Goal: Transaction & Acquisition: Download file/media

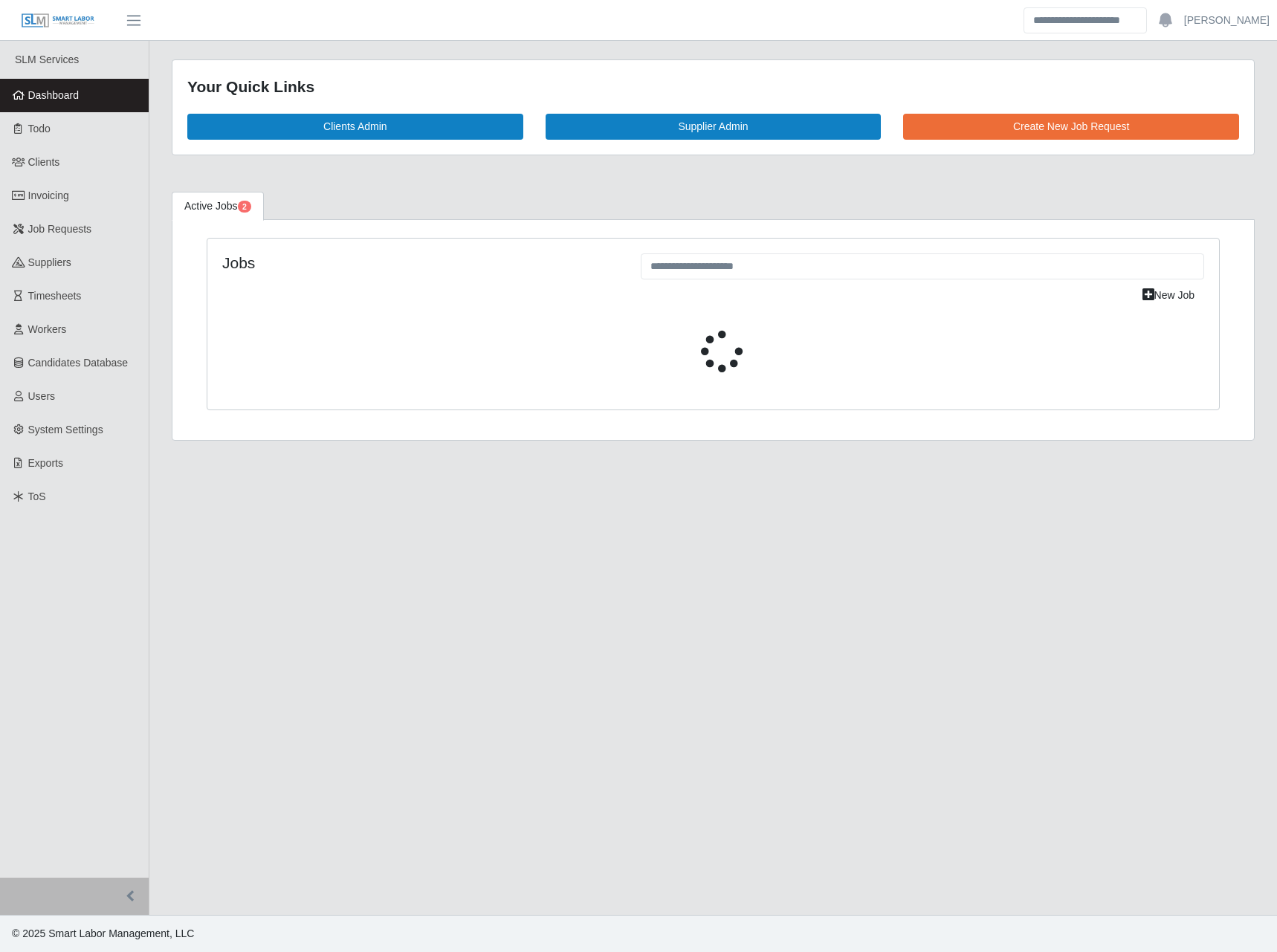
select select "****"
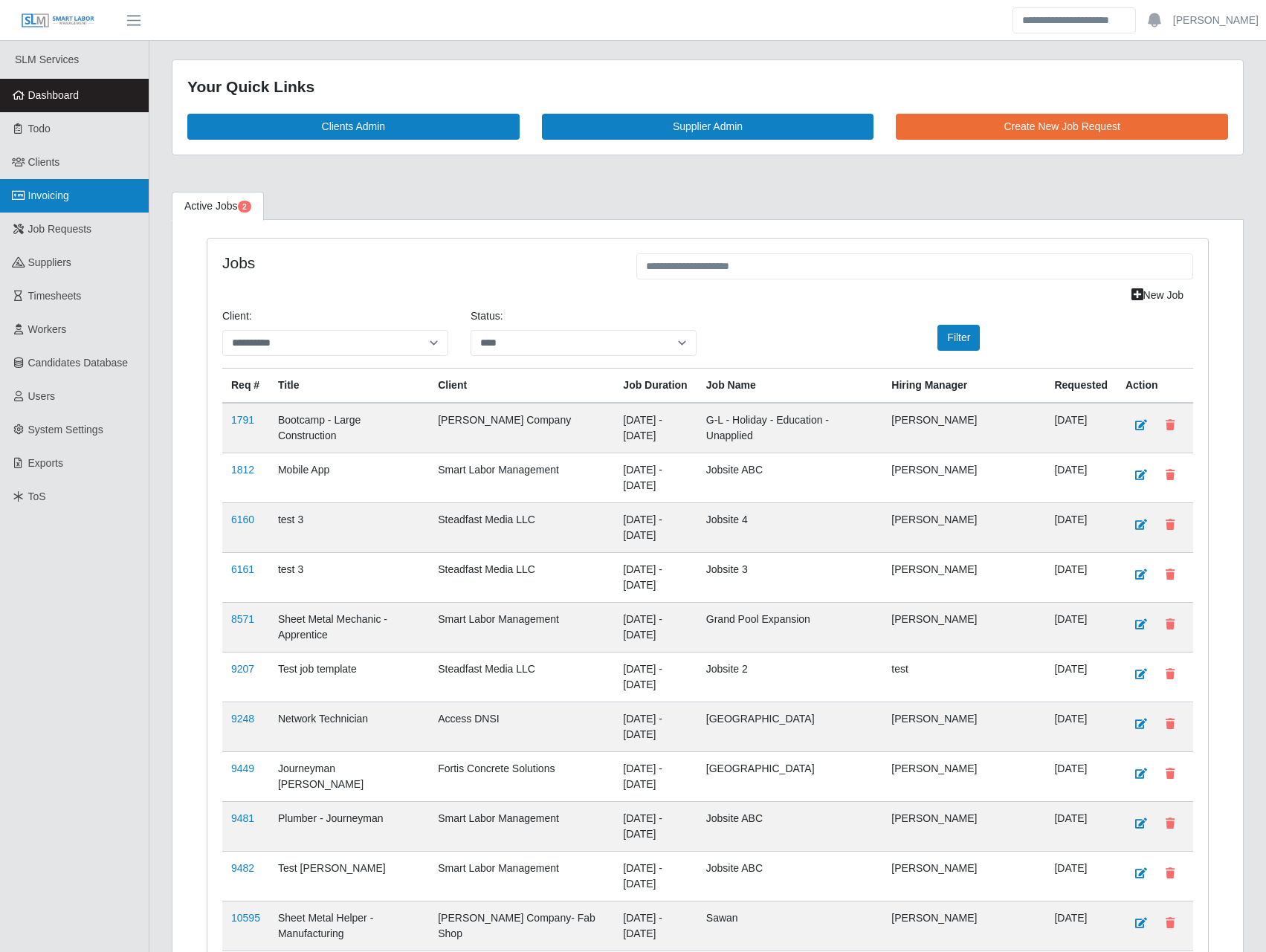
click at [51, 208] on link "Invoicing" at bounding box center [74, 196] width 149 height 34
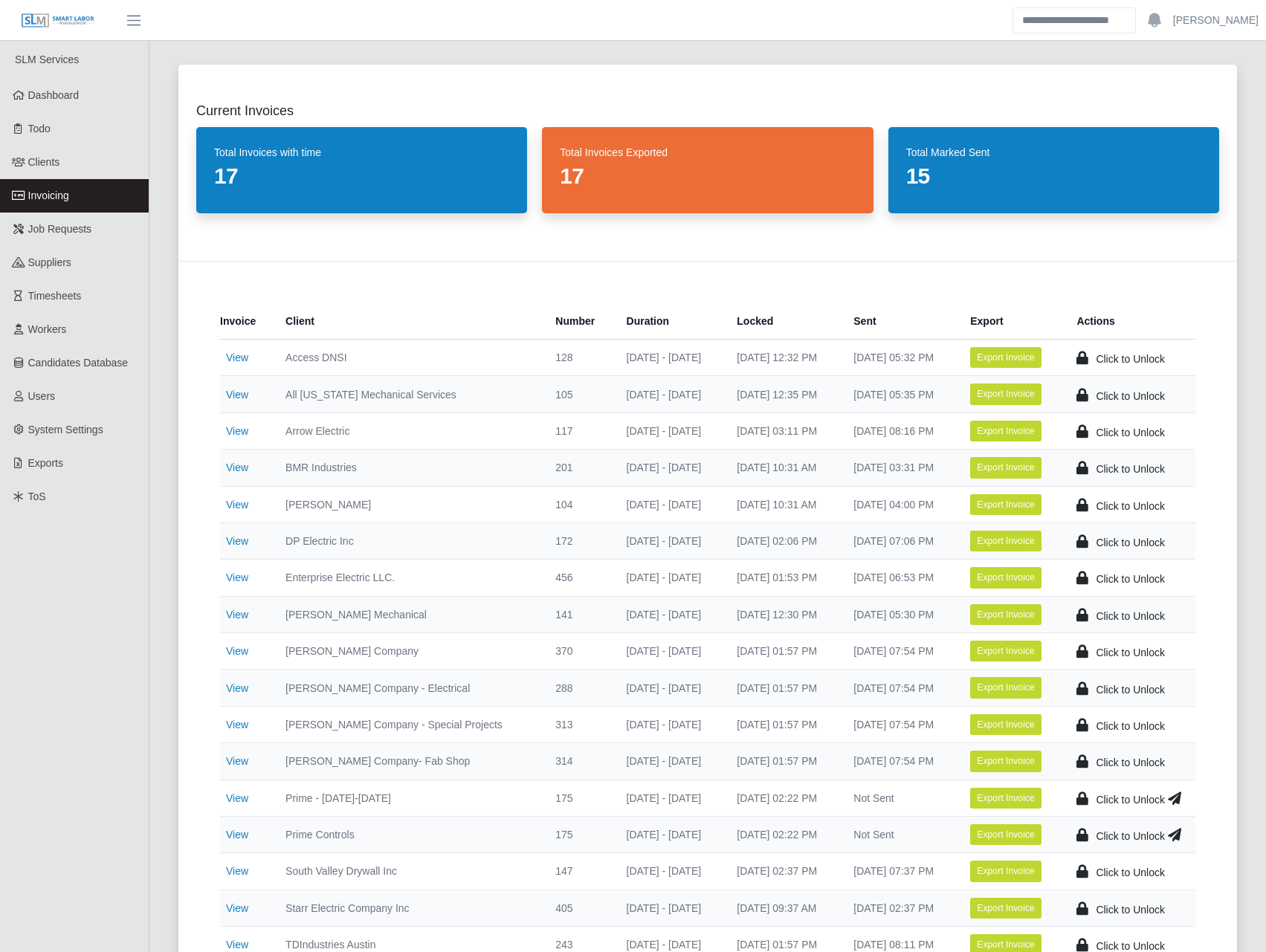
scroll to position [347, 0]
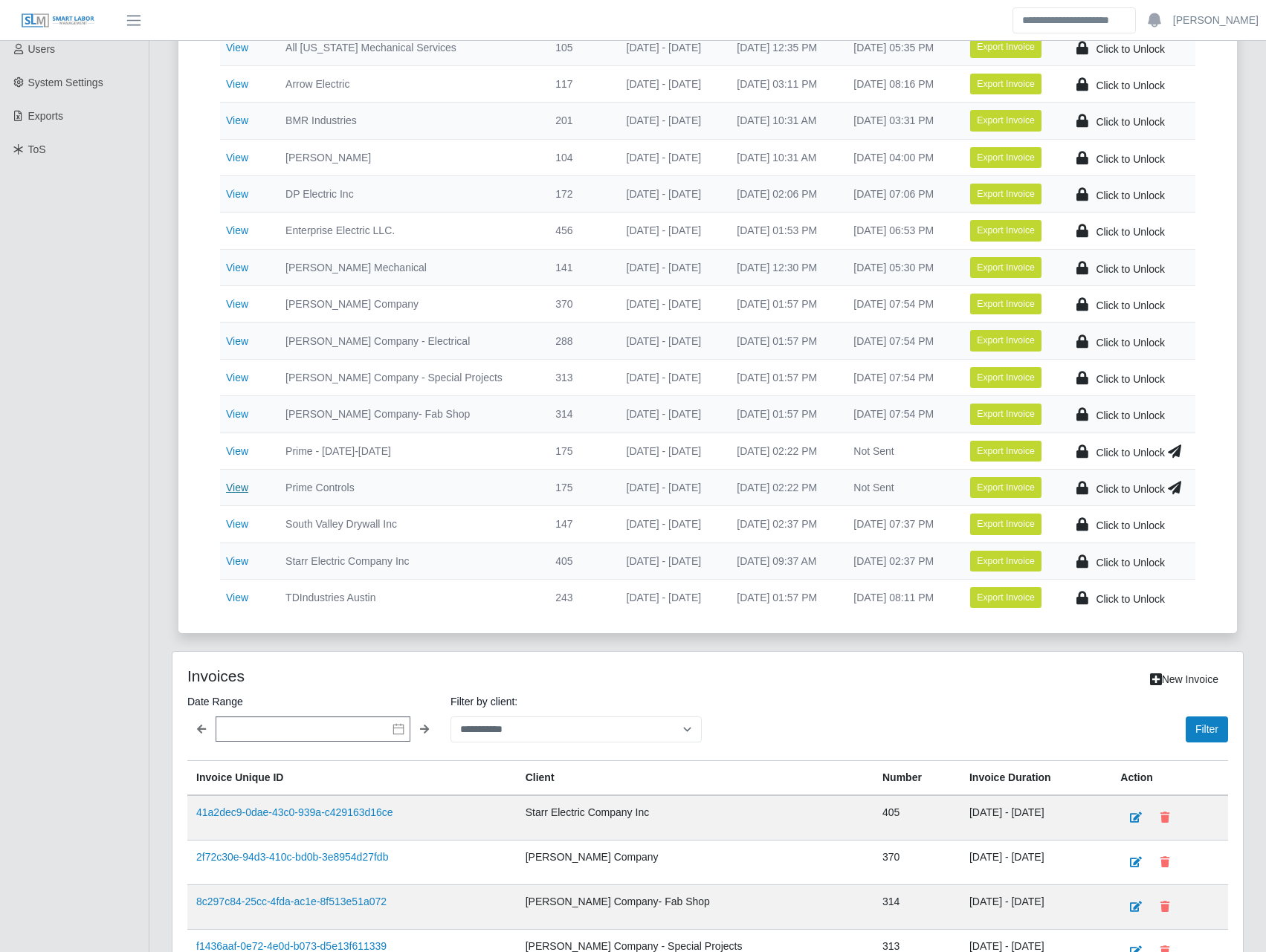
click at [246, 484] on link "View" at bounding box center [237, 487] width 23 height 12
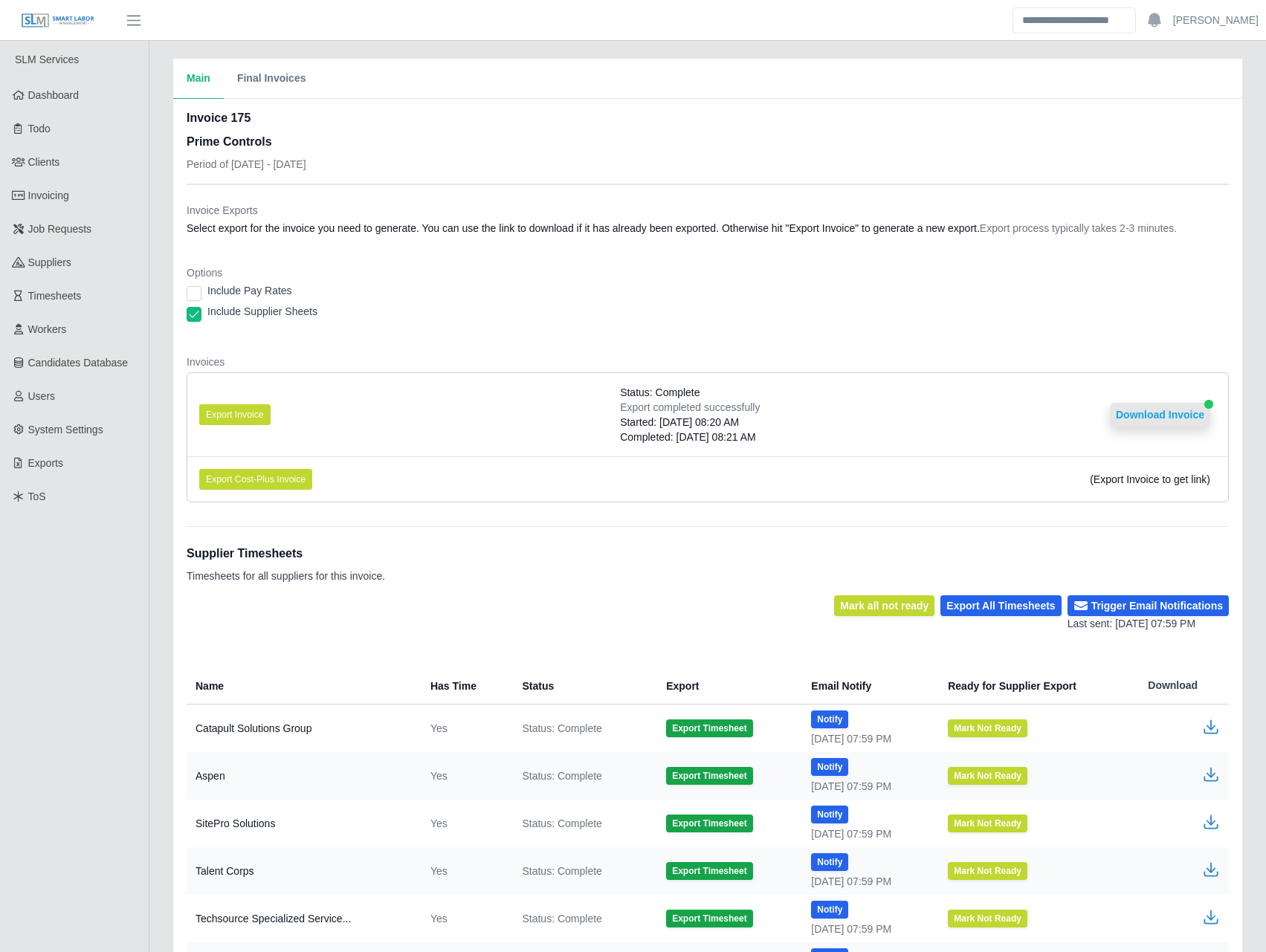
click at [1135, 413] on button "Download Invoice" at bounding box center [1160, 415] width 101 height 24
click at [320, 224] on dd "Select export for the invoice you need to generate. You can use the link to dow…" at bounding box center [707, 228] width 1042 height 15
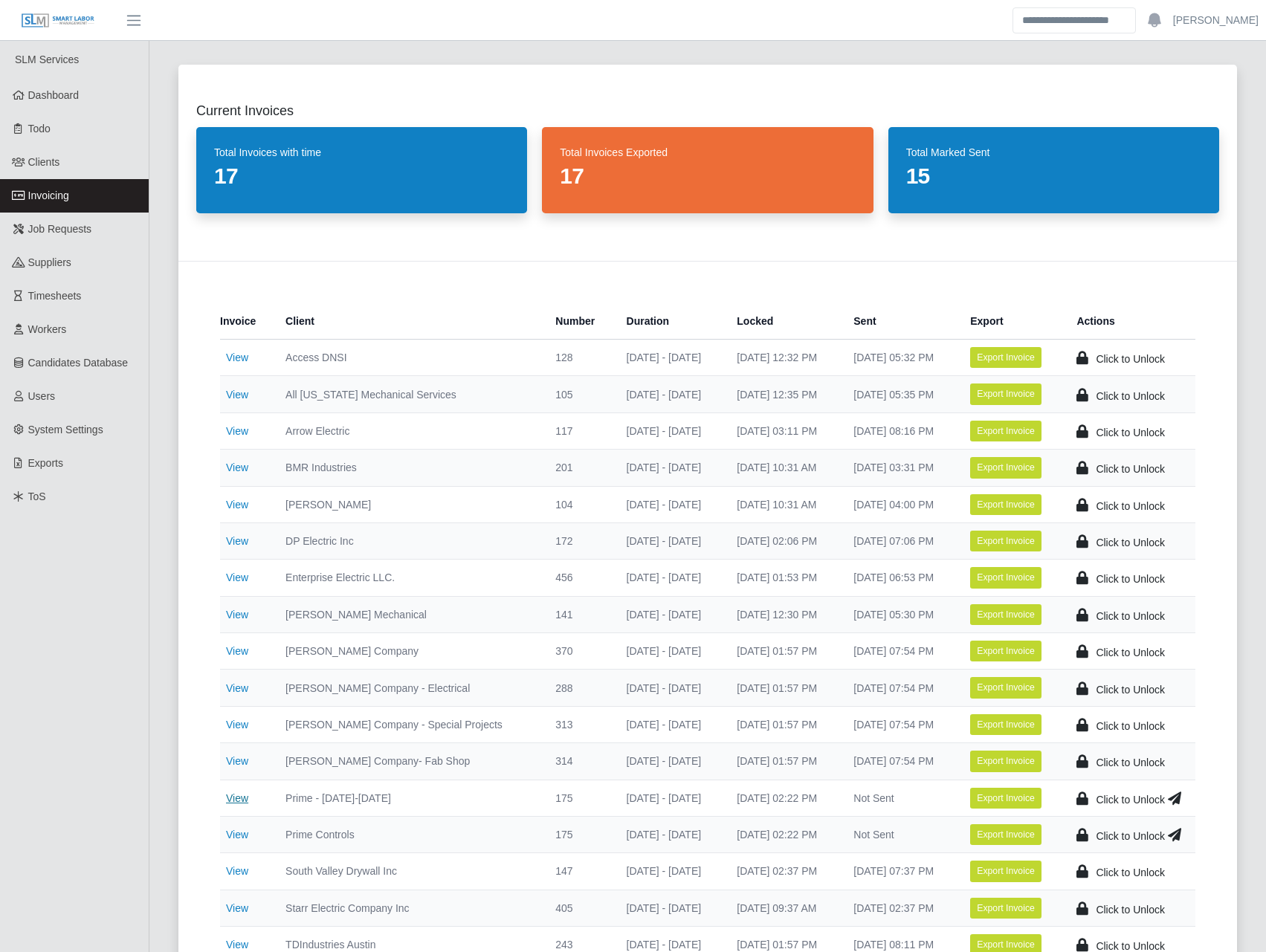
click at [248, 796] on link "View" at bounding box center [237, 798] width 23 height 12
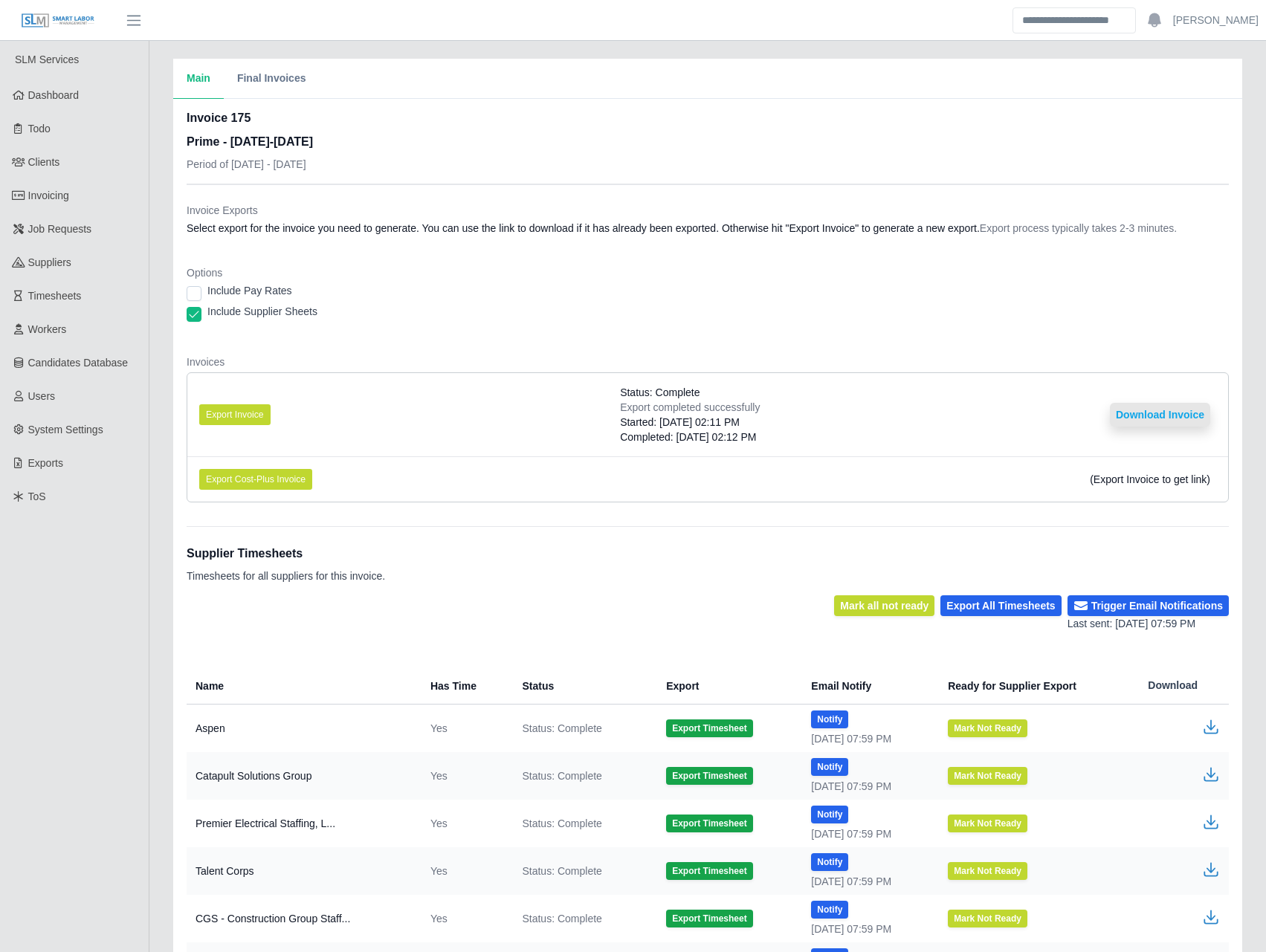
click at [1160, 420] on button "Download Invoice" at bounding box center [1160, 415] width 101 height 24
click at [94, 192] on link "Invoicing" at bounding box center [74, 196] width 149 height 34
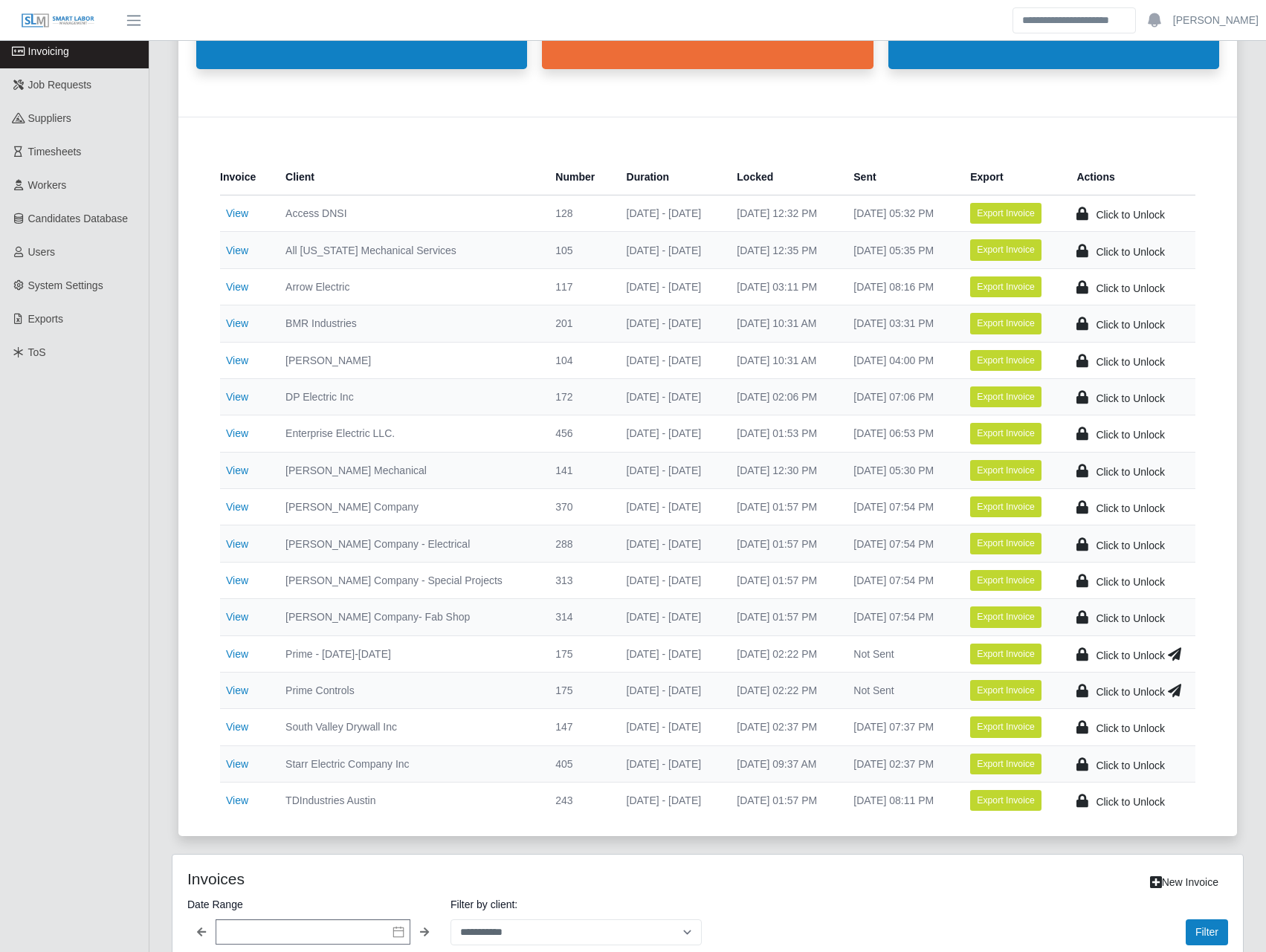
scroll to position [173, 0]
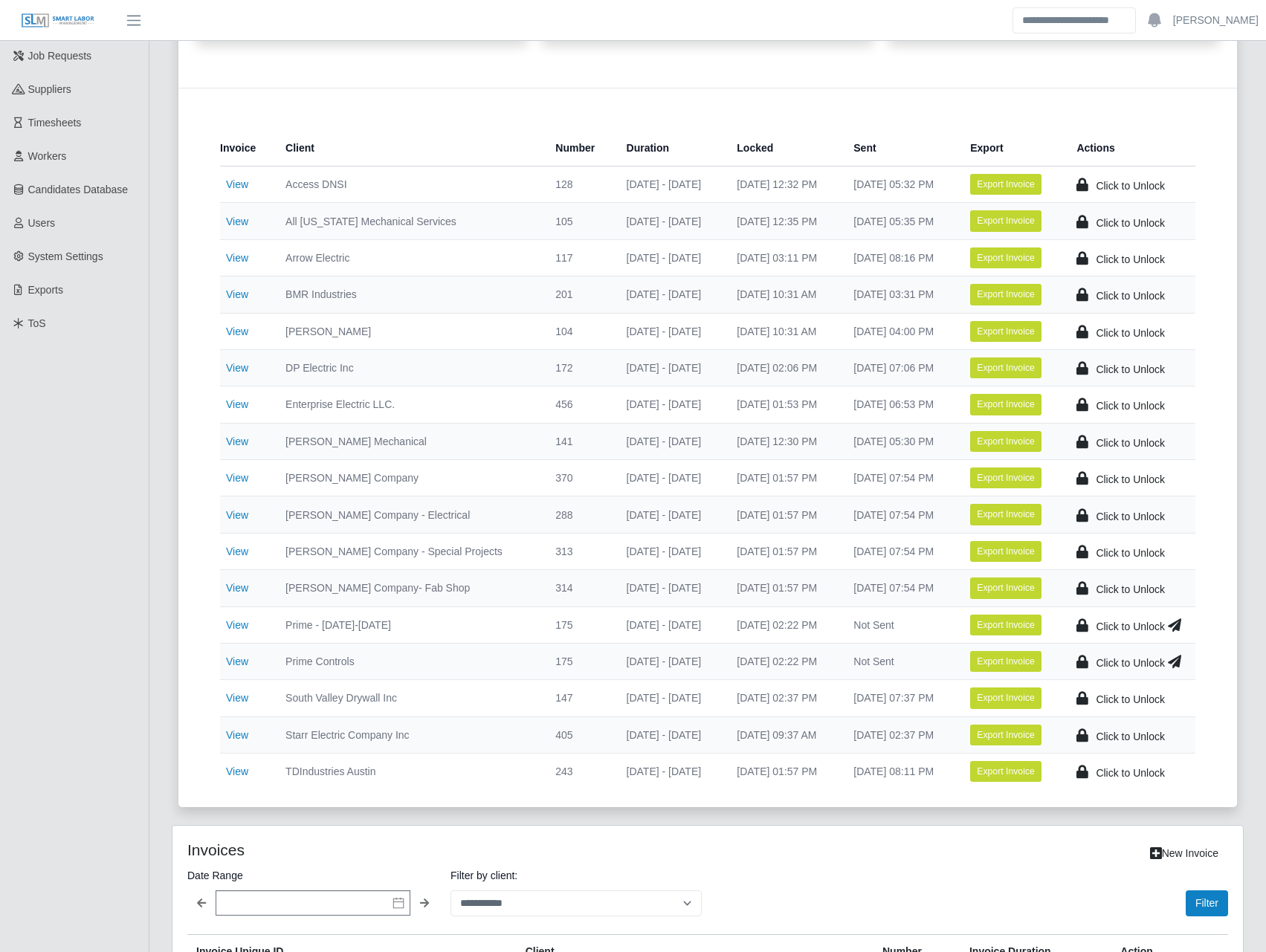
click at [1177, 625] on icon at bounding box center [1174, 625] width 14 height 21
click at [1177, 661] on icon at bounding box center [1174, 661] width 14 height 21
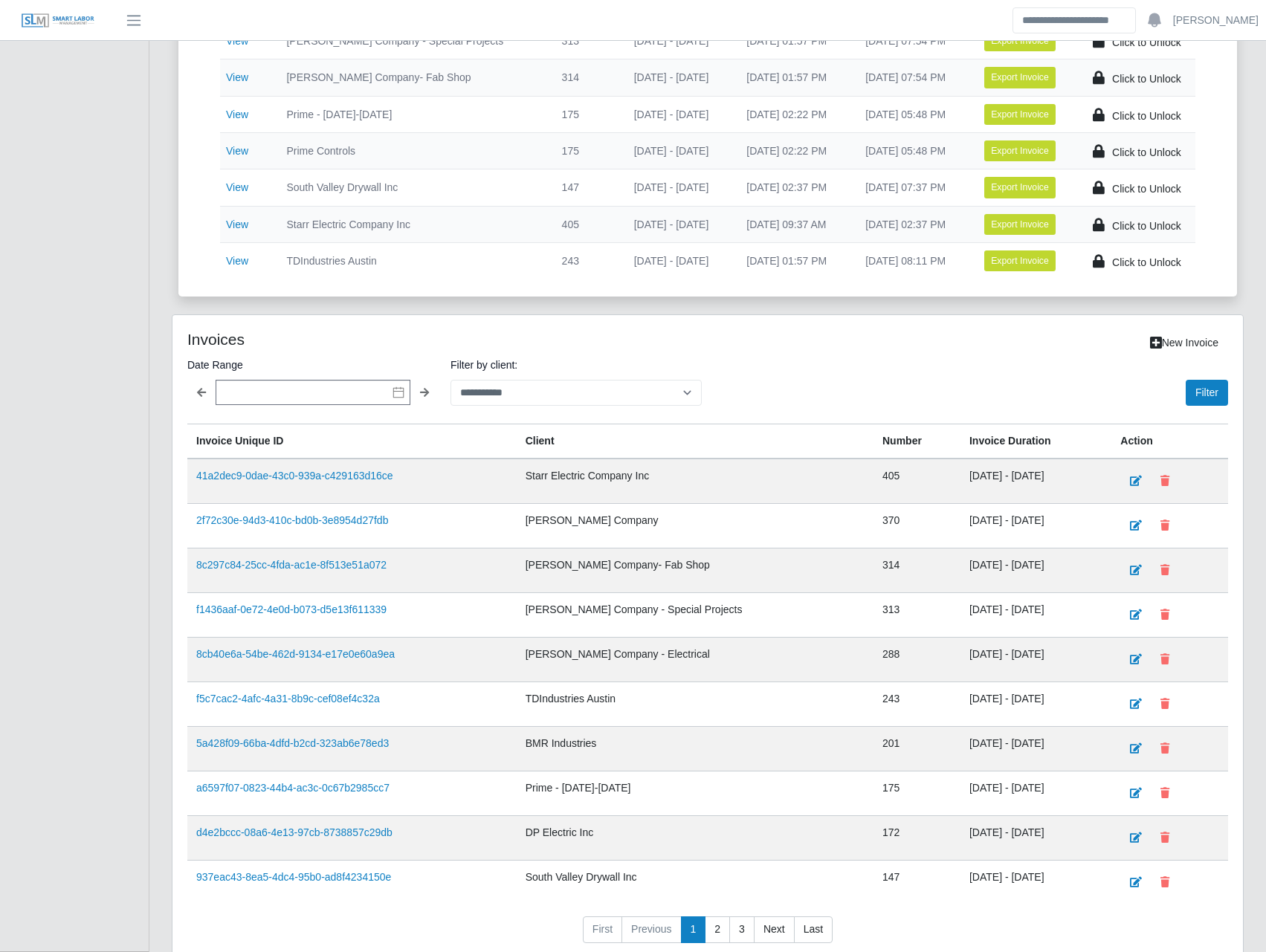
scroll to position [758, 0]
